Goal: Information Seeking & Learning: Learn about a topic

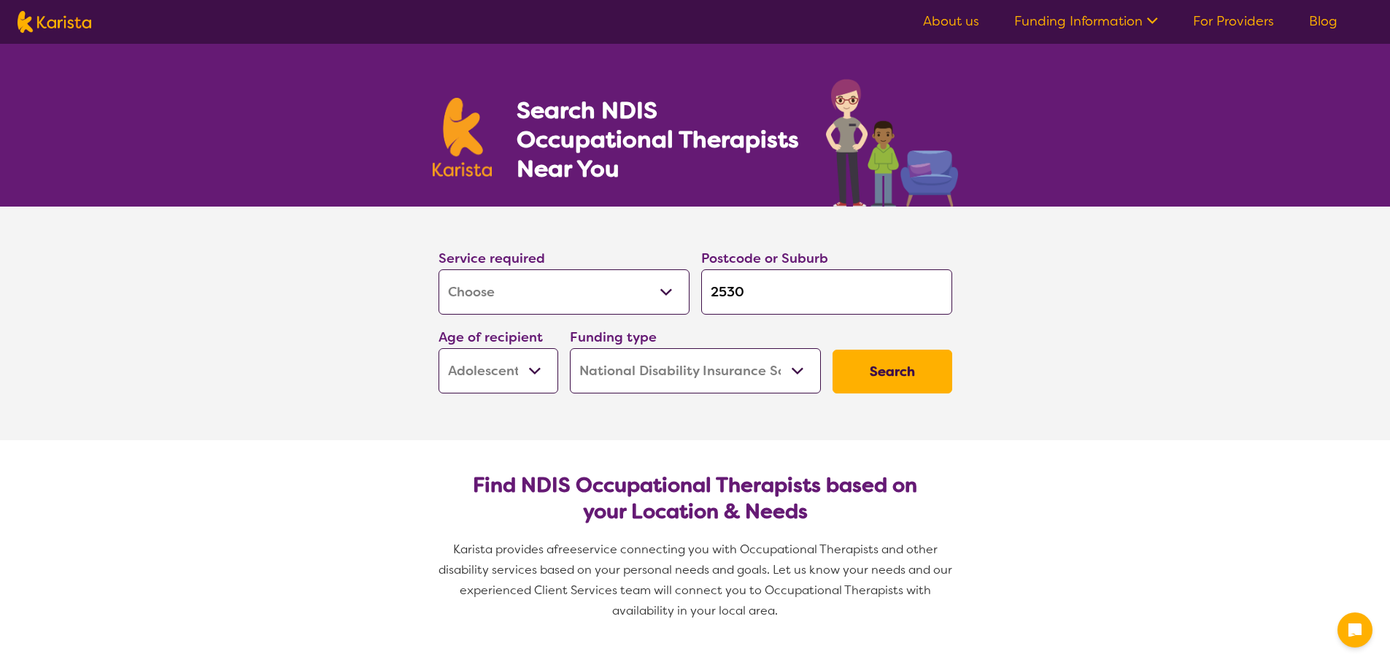
select select "[MEDICAL_DATA]"
select select "AS"
select select "NDIS"
select select "[MEDICAL_DATA]"
select select "AS"
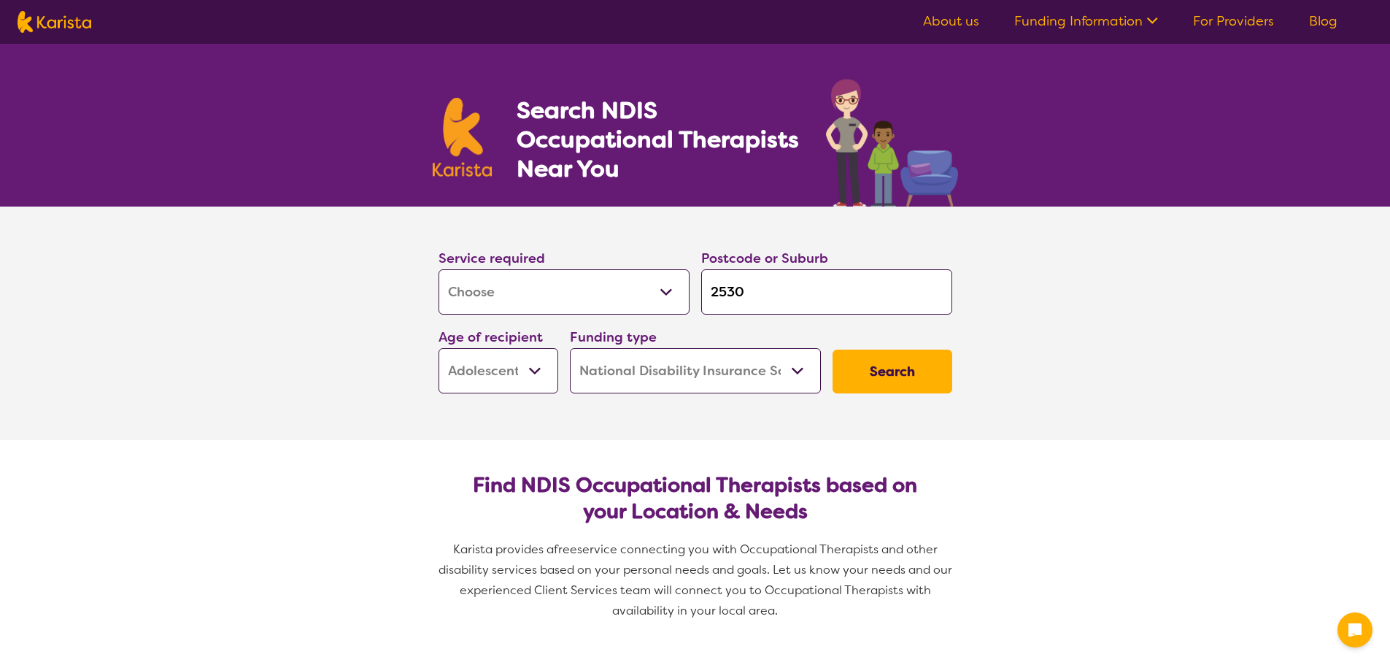
select select "NDIS"
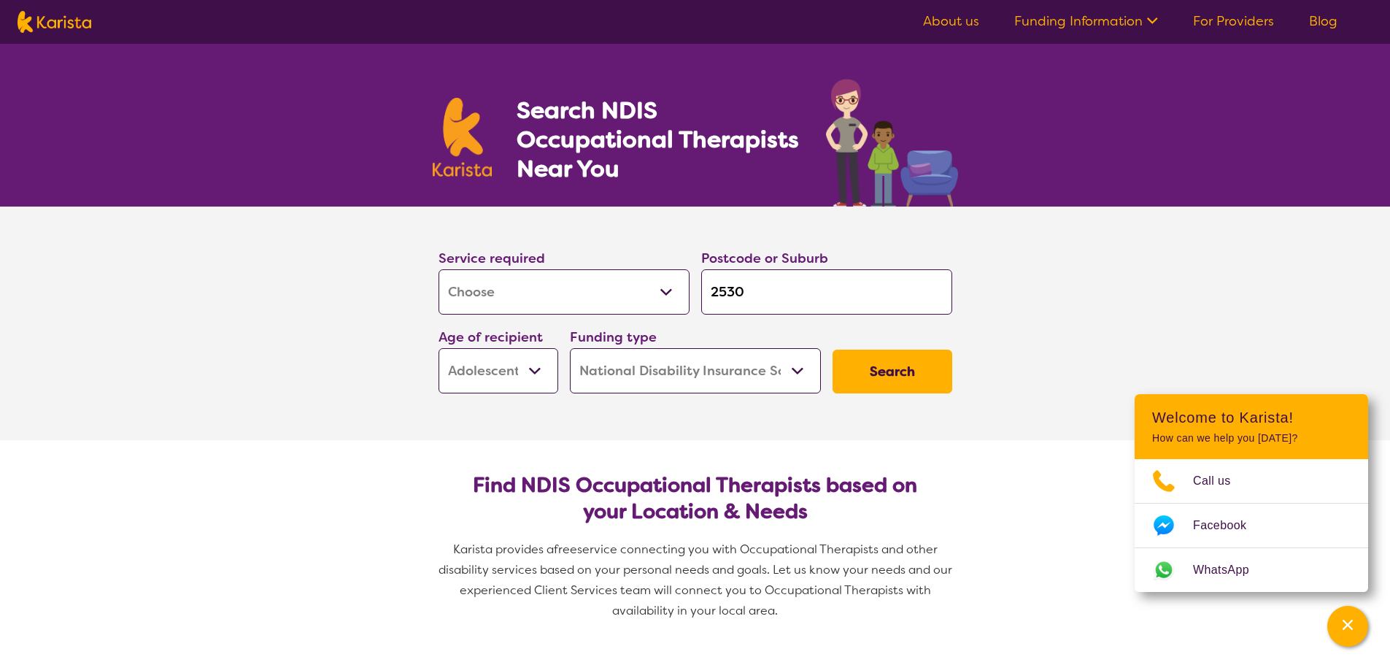
click at [778, 290] on input "2530" at bounding box center [826, 291] width 251 height 45
type input "253"
type input "25"
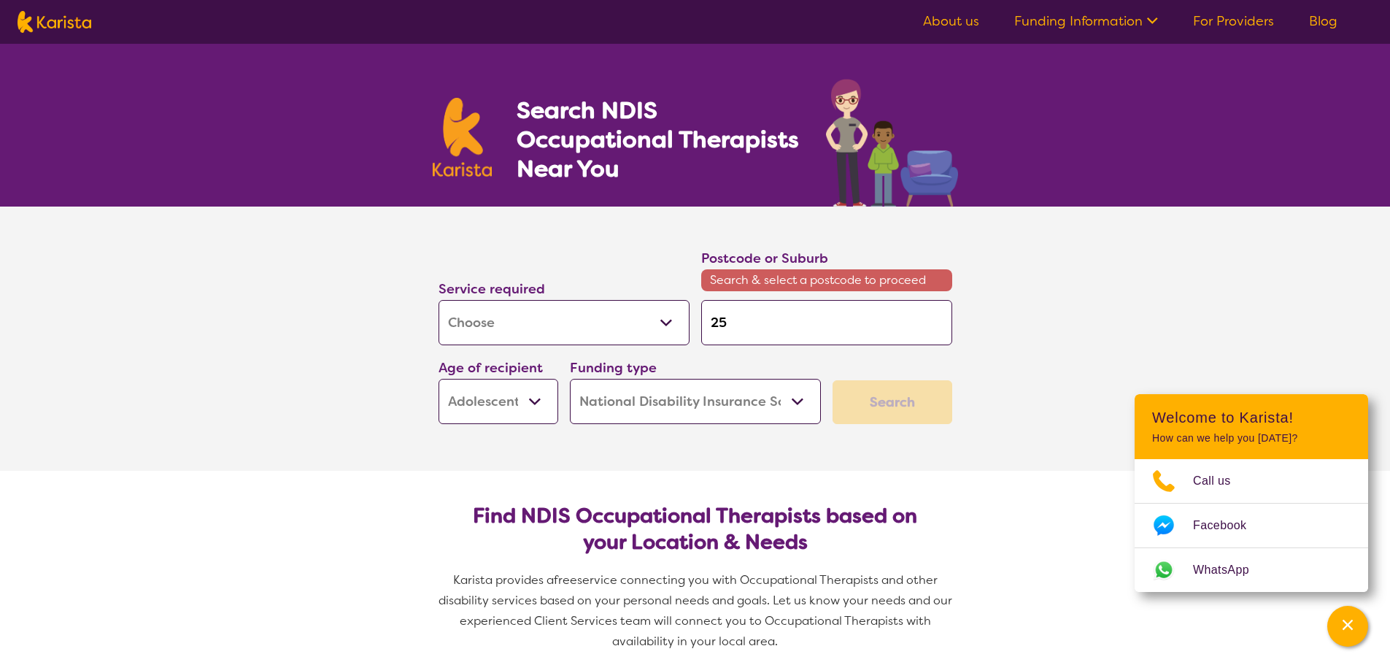
type input "2"
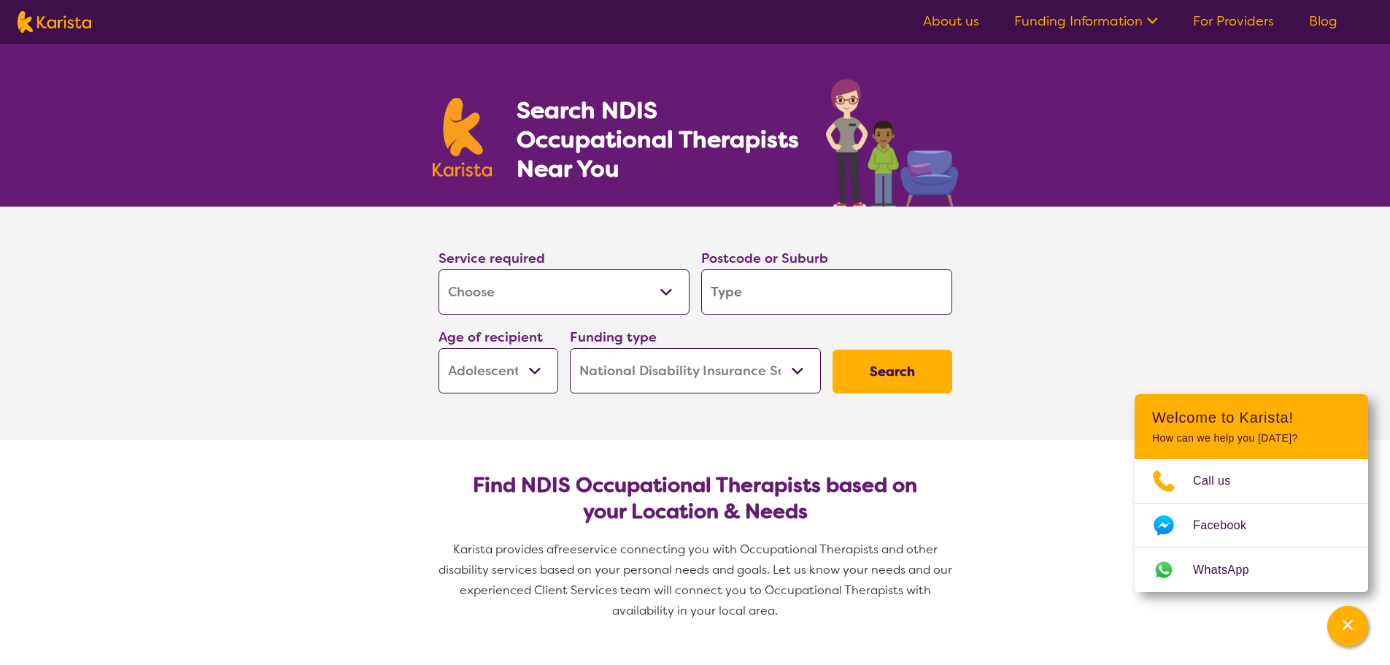
type input "c"
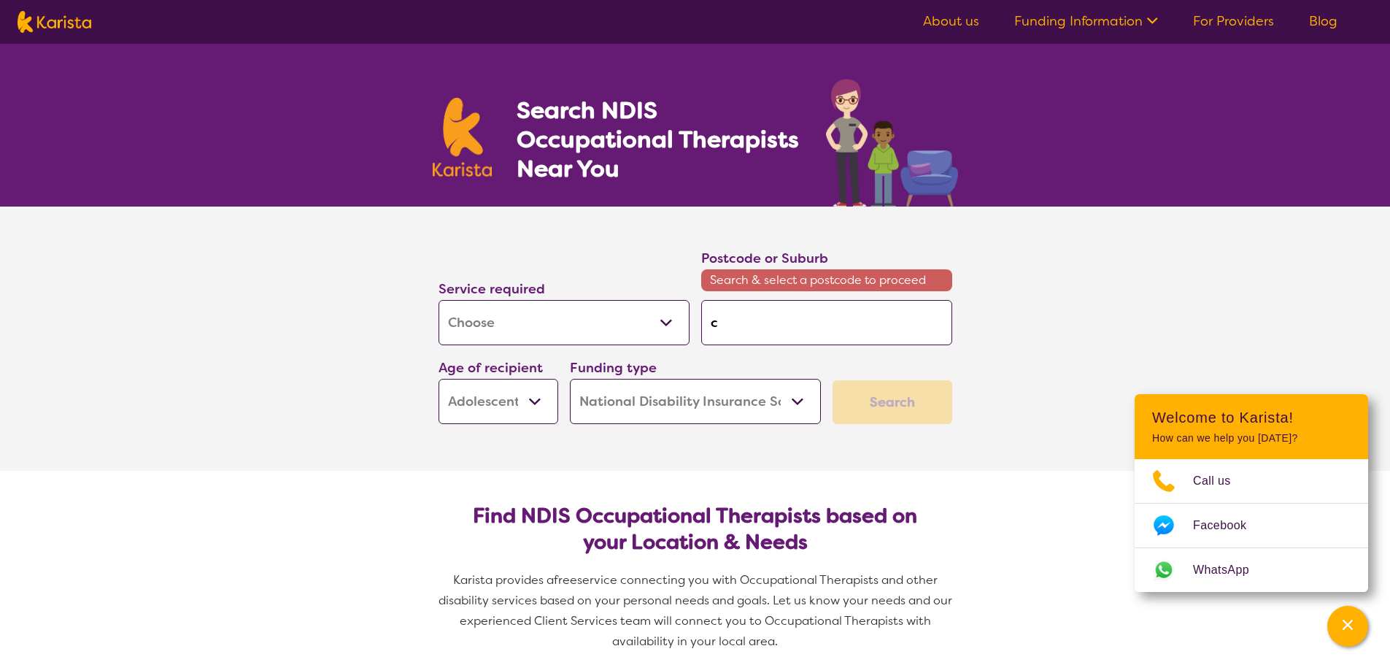
type input "cr"
type input "cra"
type input "cran"
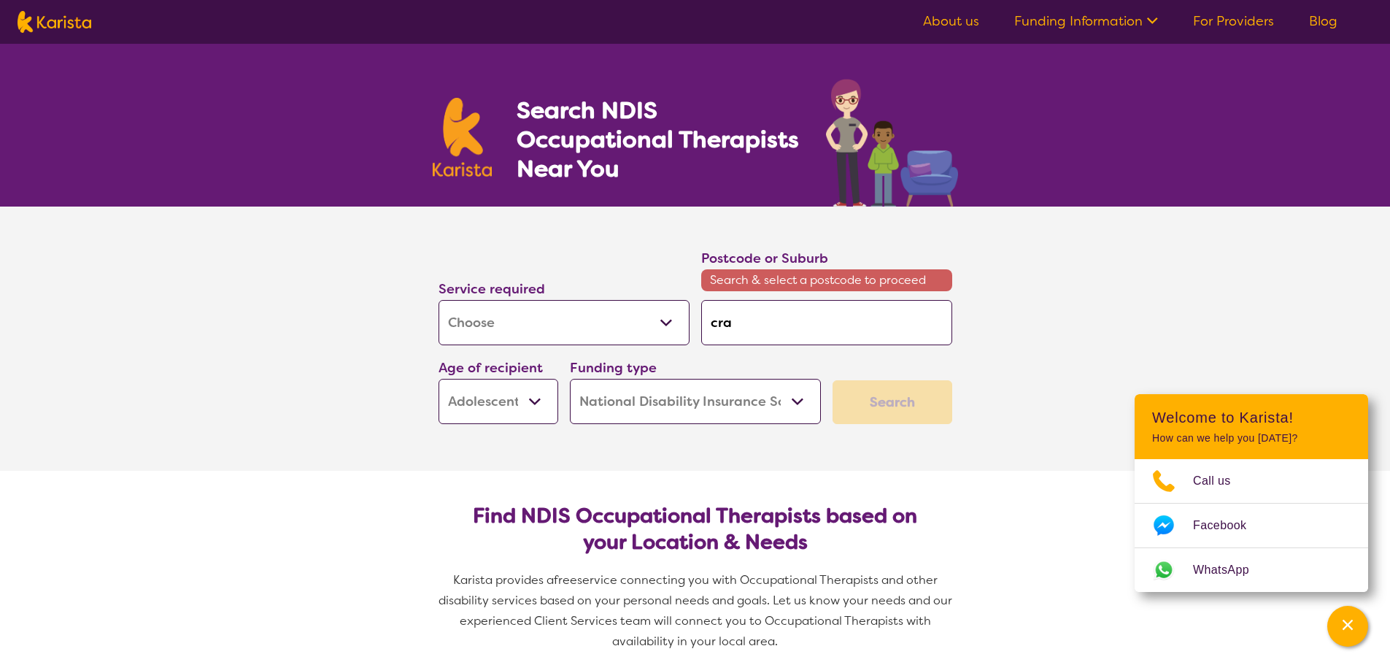
type input "cran"
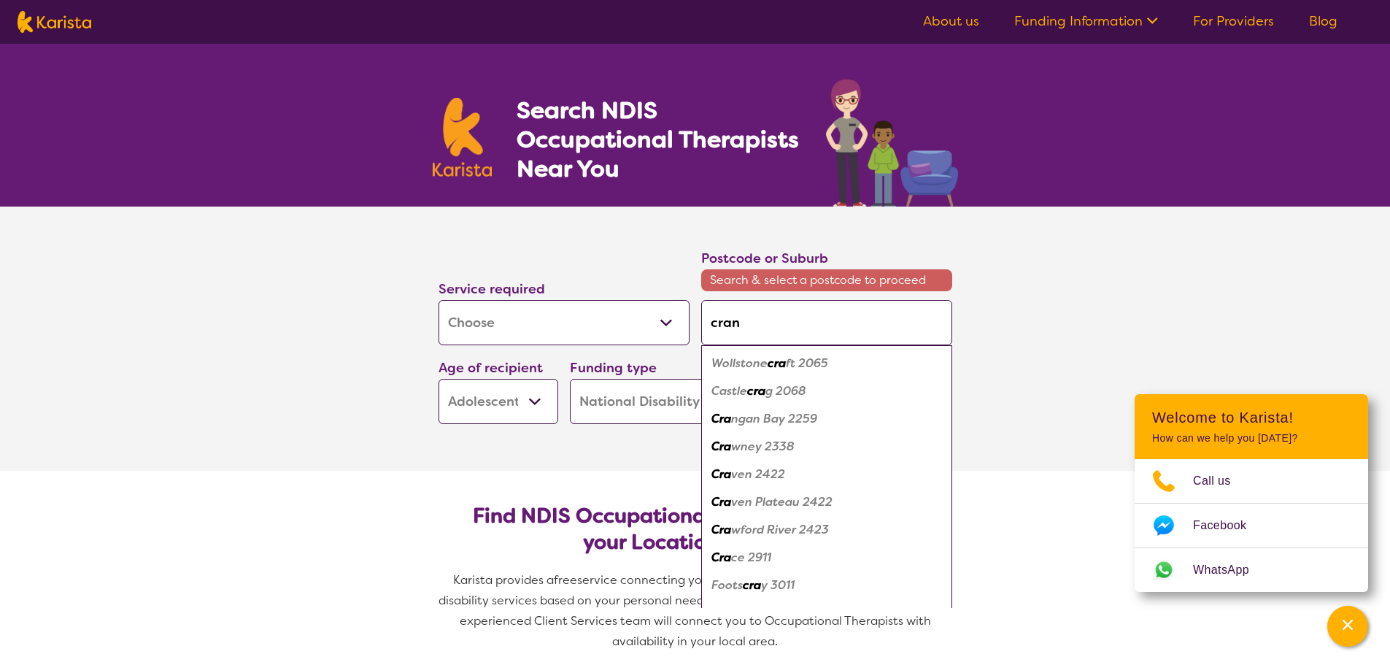
type input "crane"
type input "craneb"
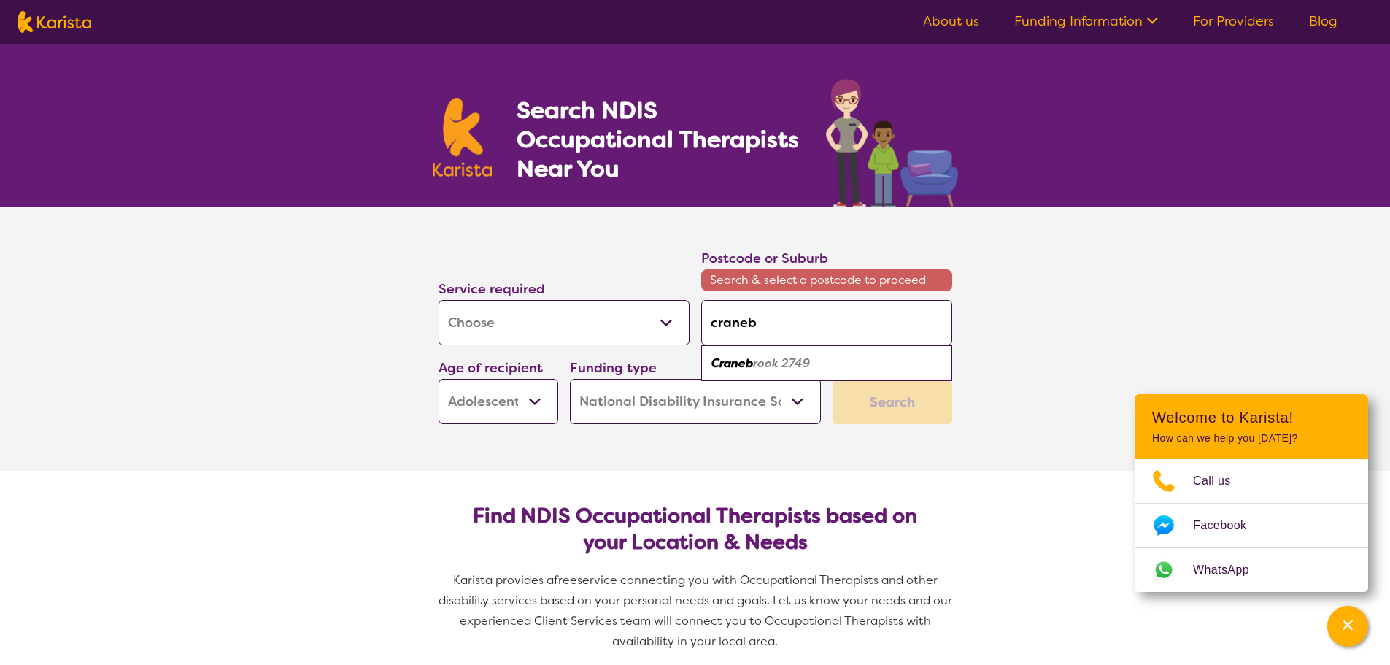
type input "cranebr"
type input "cranebro"
type input "cranebroo"
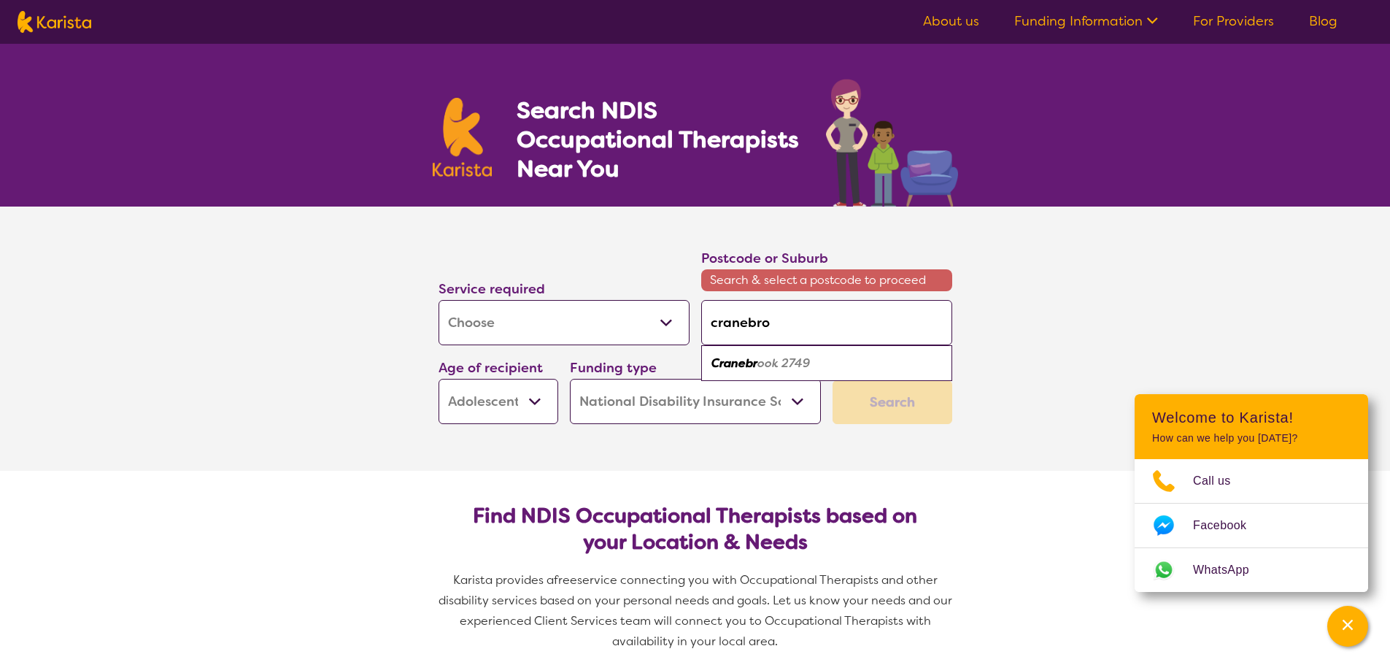
type input "cranebroo"
type input "cranebrook"
click at [789, 364] on em "2749" at bounding box center [792, 362] width 28 height 15
type input "2749"
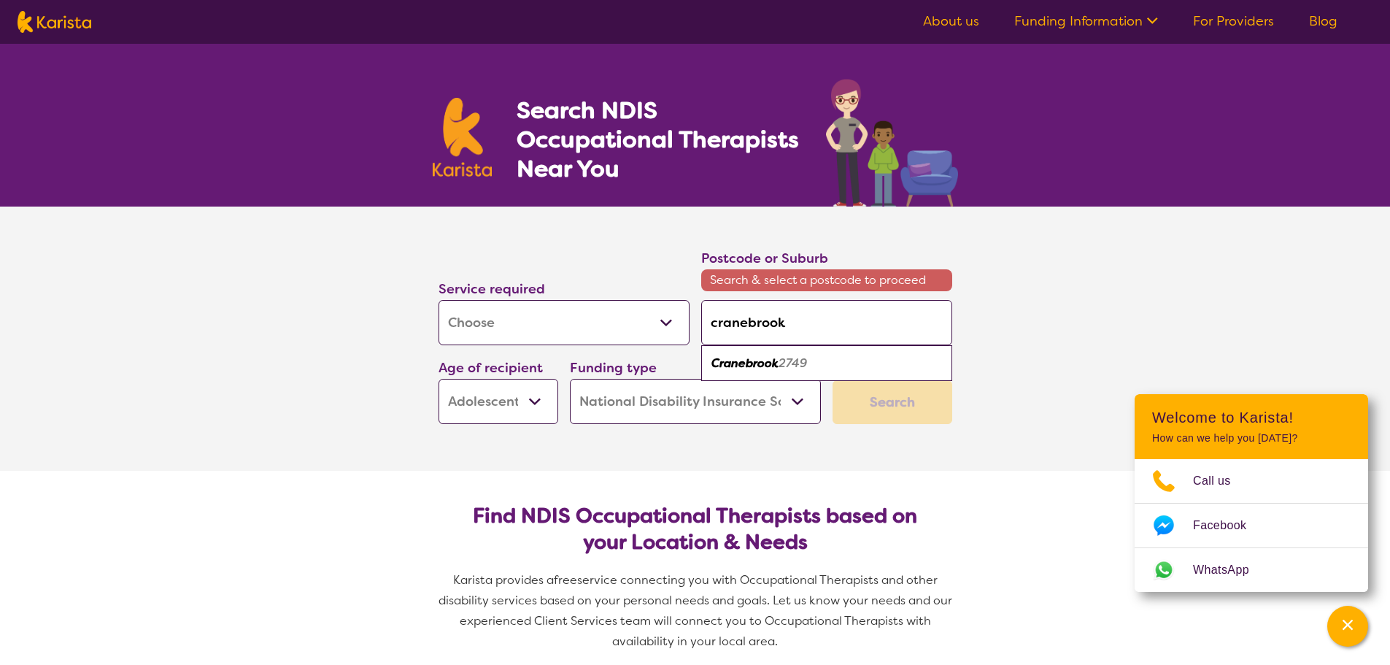
type input "2749"
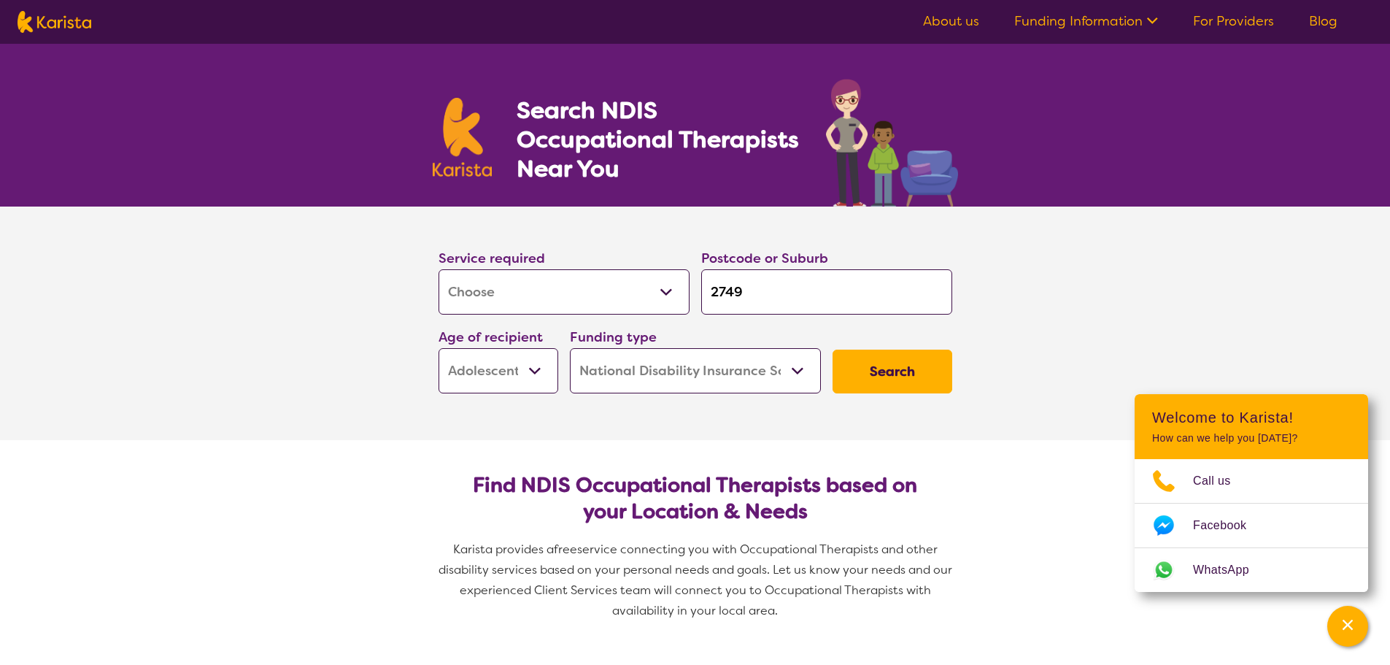
click at [530, 373] on select "Early Childhood - 0 to 9 Child - 10 to 11 Adolescent - 12 to 17 Adult - 18 to 6…" at bounding box center [498, 370] width 120 height 45
select select "AD"
click at [438, 348] on select "Early Childhood - 0 to 9 Child - 10 to 11 Adolescent - 12 to 17 Adult - 18 to 6…" at bounding box center [498, 370] width 120 height 45
select select "AD"
click at [675, 381] on select "Home Care Package (HCP) National Disability Insurance Scheme (NDIS) I don't know" at bounding box center [695, 370] width 251 height 45
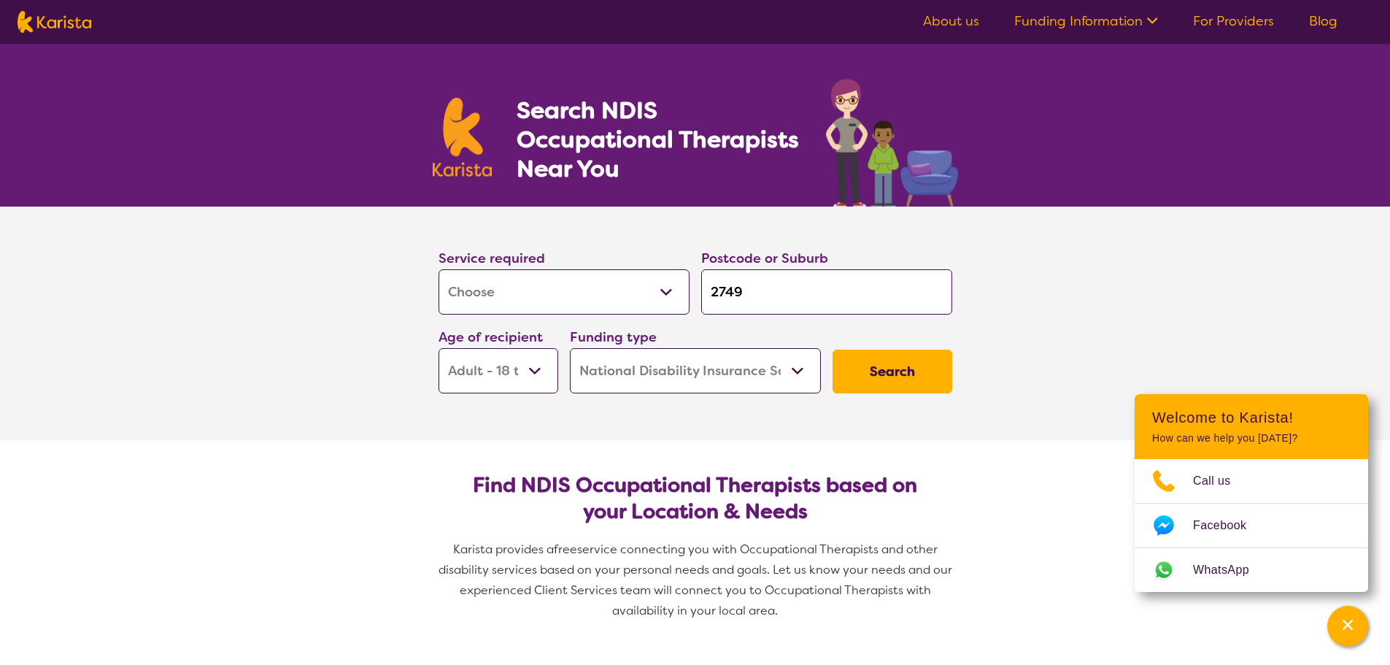
click at [570, 348] on select "Home Care Package (HCP) National Disability Insurance Scheme (NDIS) I don't know" at bounding box center [695, 370] width 251 height 45
click at [898, 374] on button "Search" at bounding box center [892, 371] width 120 height 44
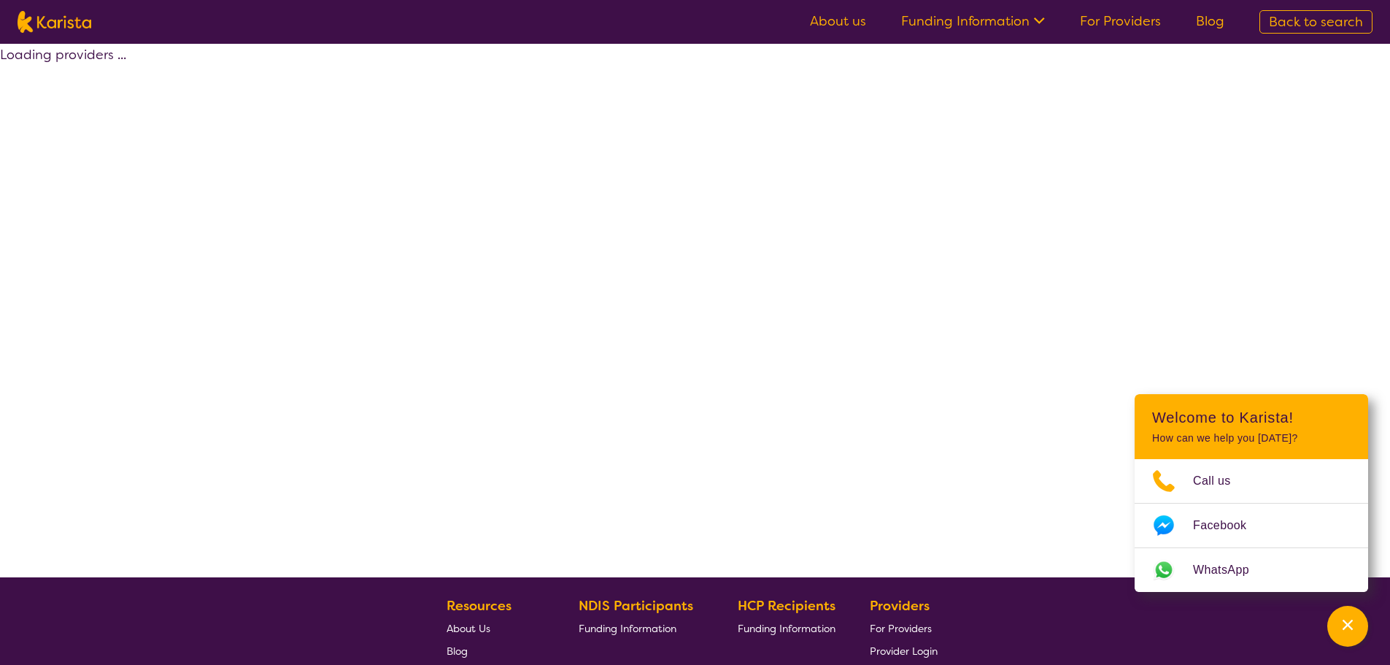
select select "by_score"
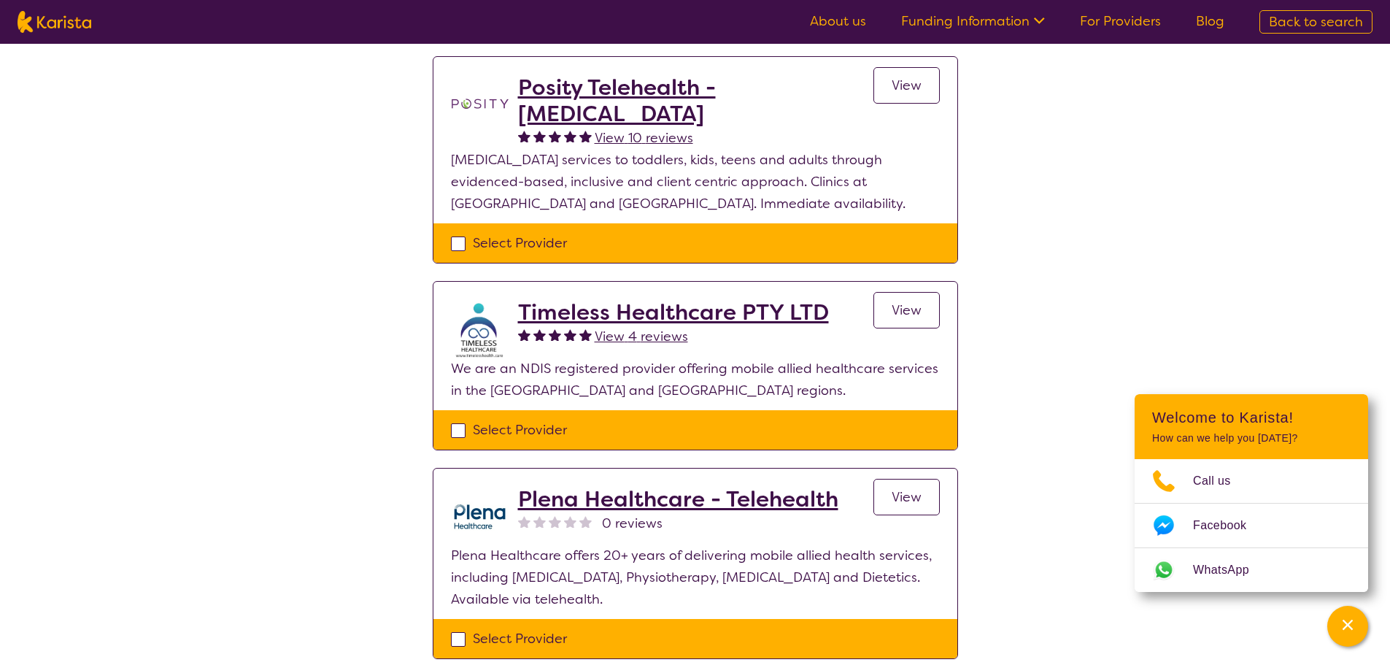
scroll to position [146, 0]
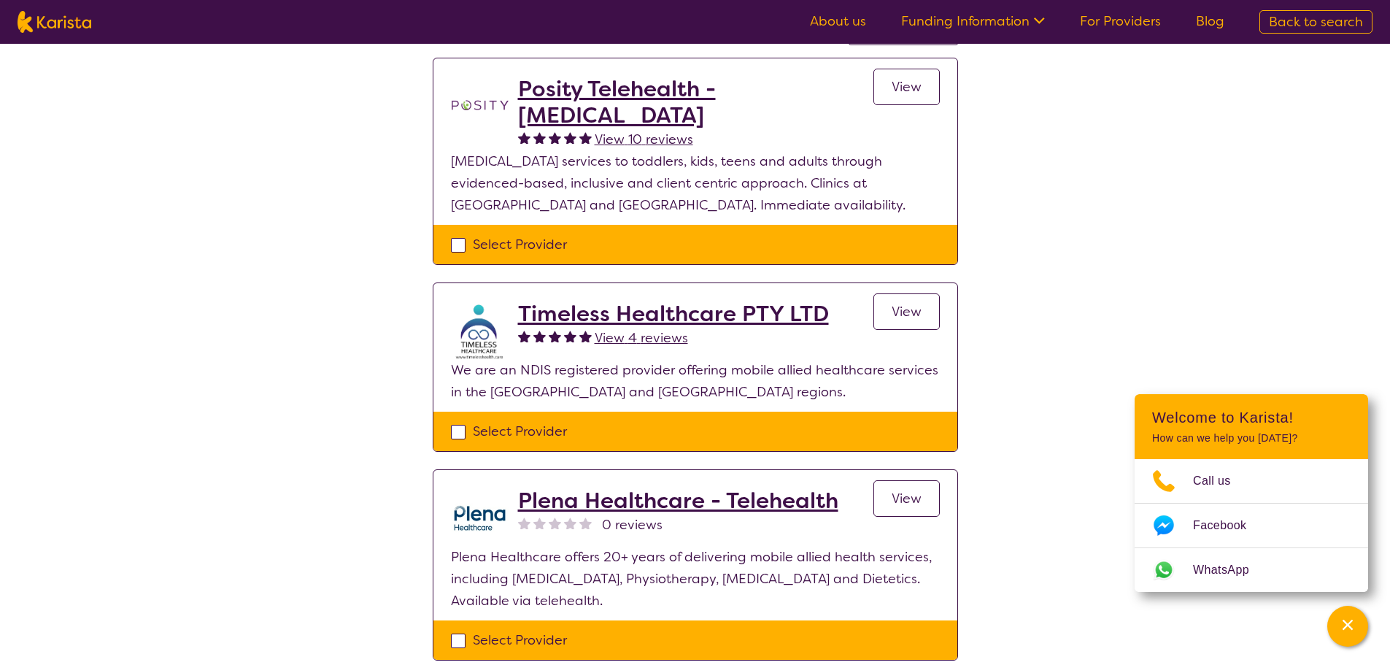
click at [560, 318] on h2 "Timeless Healthcare PTY LTD" at bounding box center [673, 314] width 311 height 26
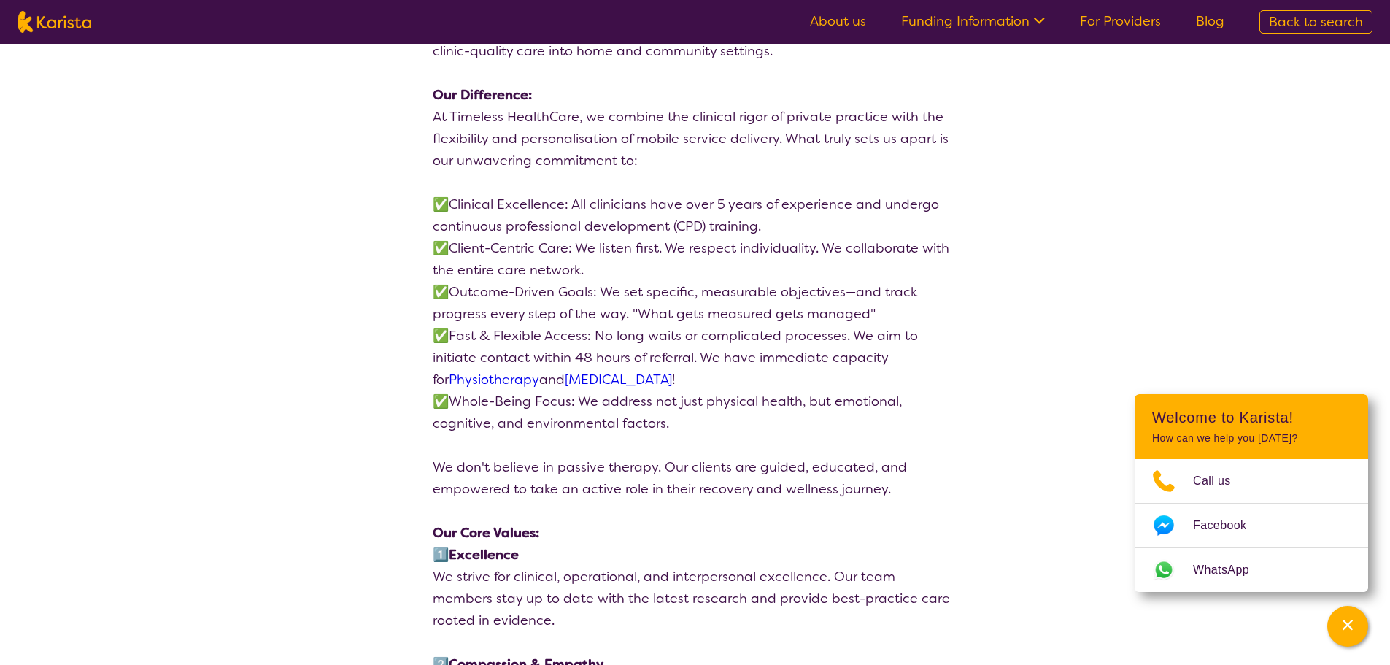
scroll to position [1532, 0]
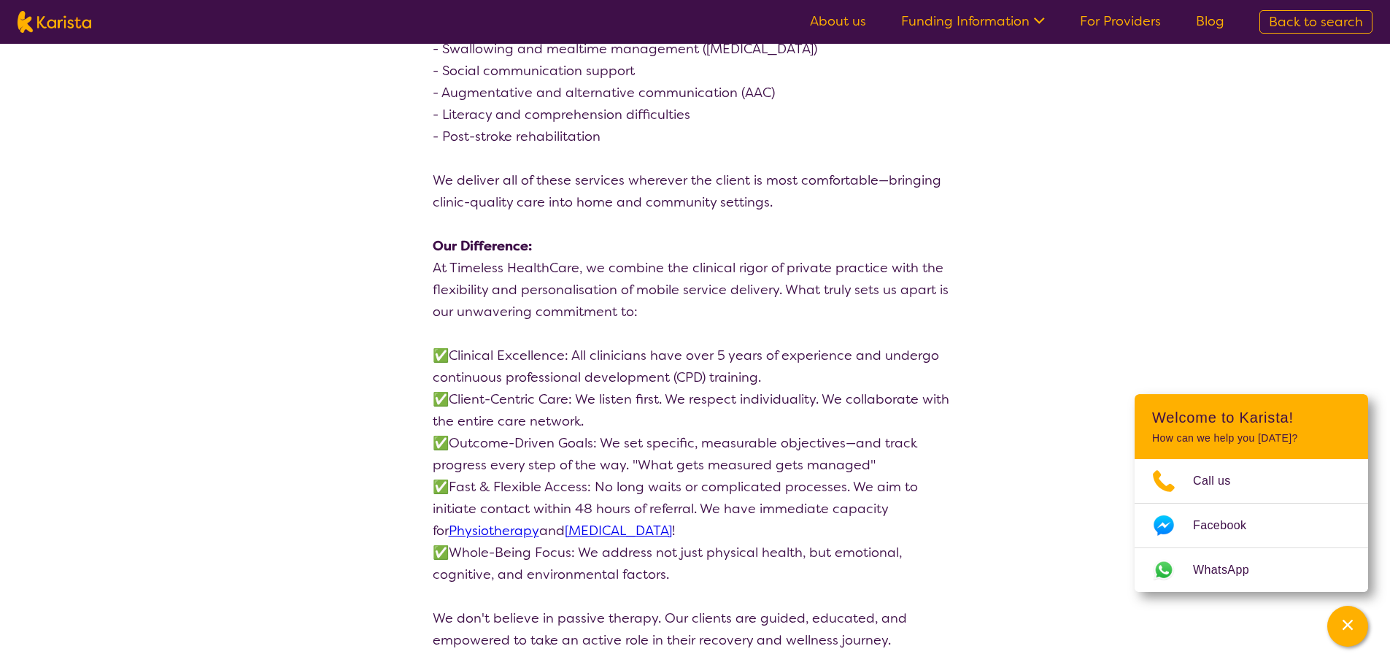
scroll to position [146, 0]
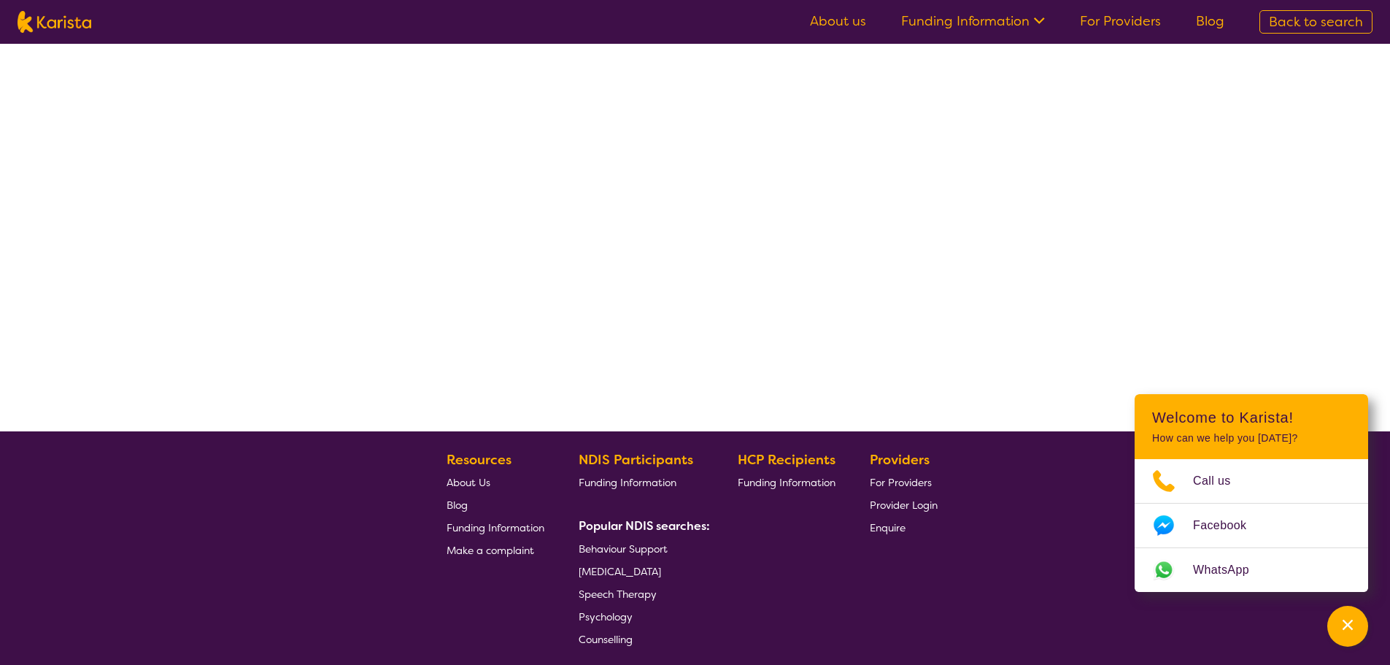
select select "by_score"
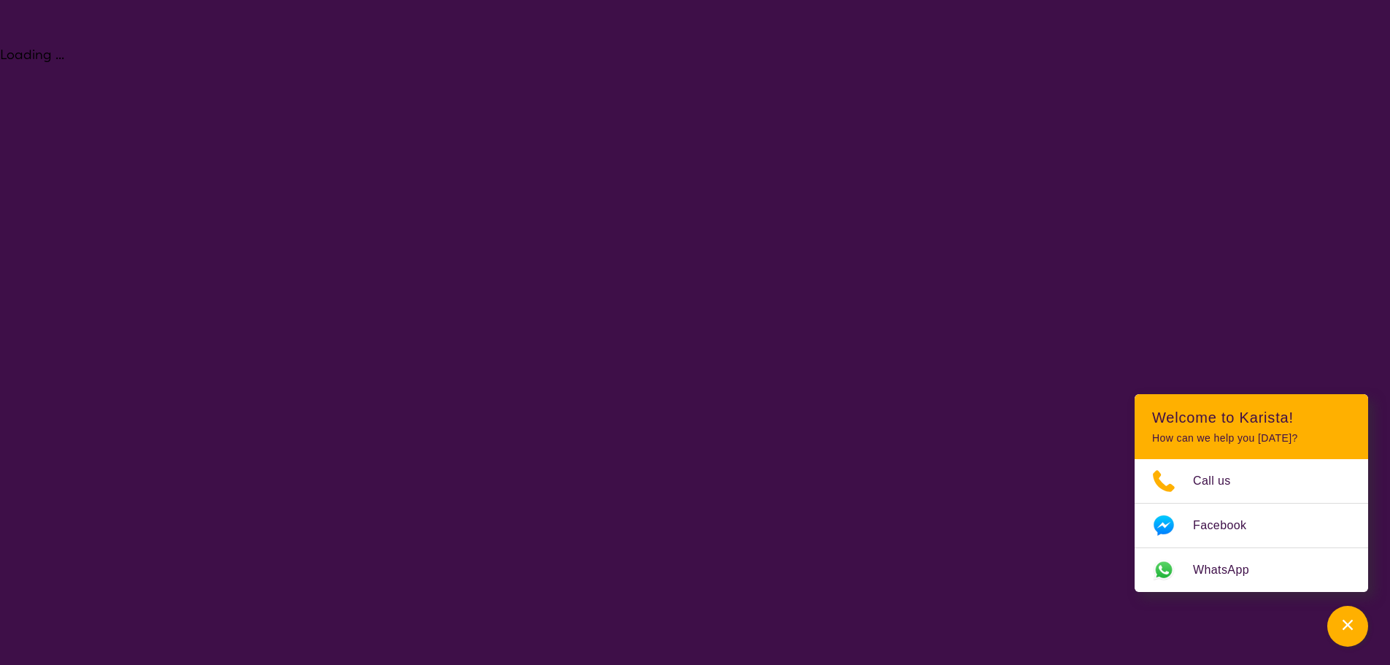
select select "[MEDICAL_DATA]"
select select "AD"
select select "NDIS"
select select "[MEDICAL_DATA]"
select select "AD"
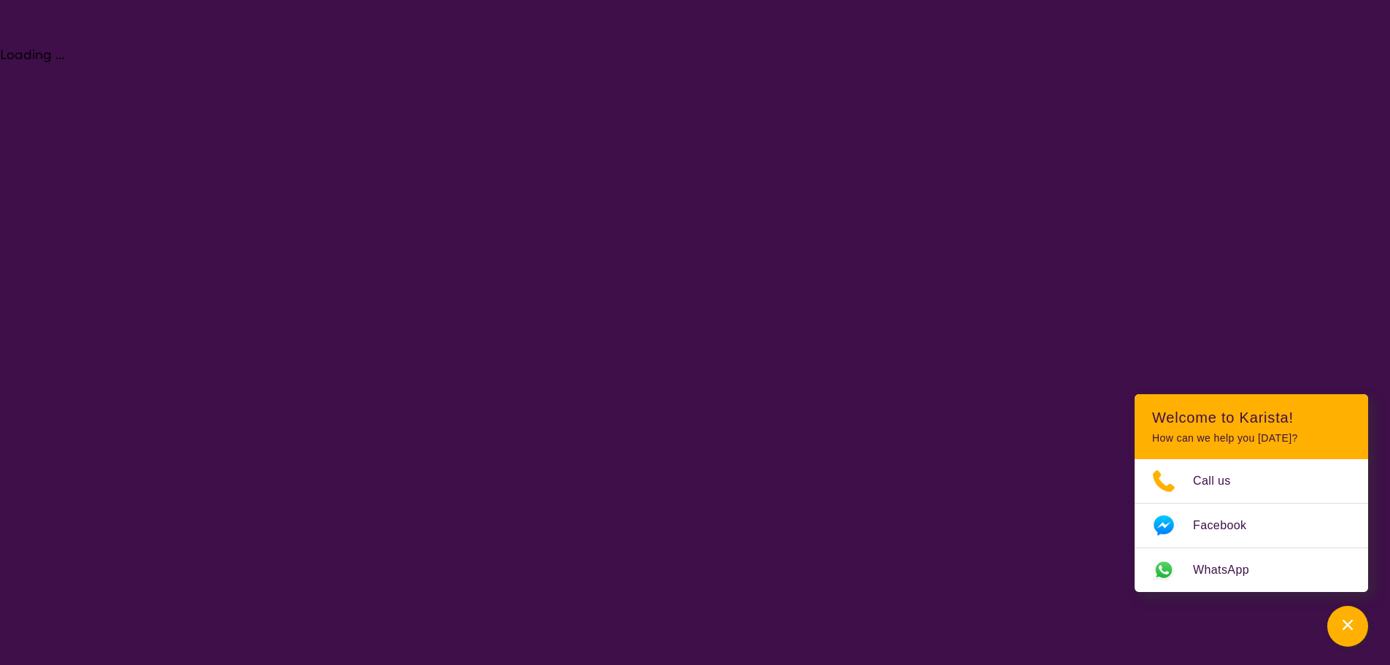
select select "NDIS"
